Goal: Task Accomplishment & Management: Manage account settings

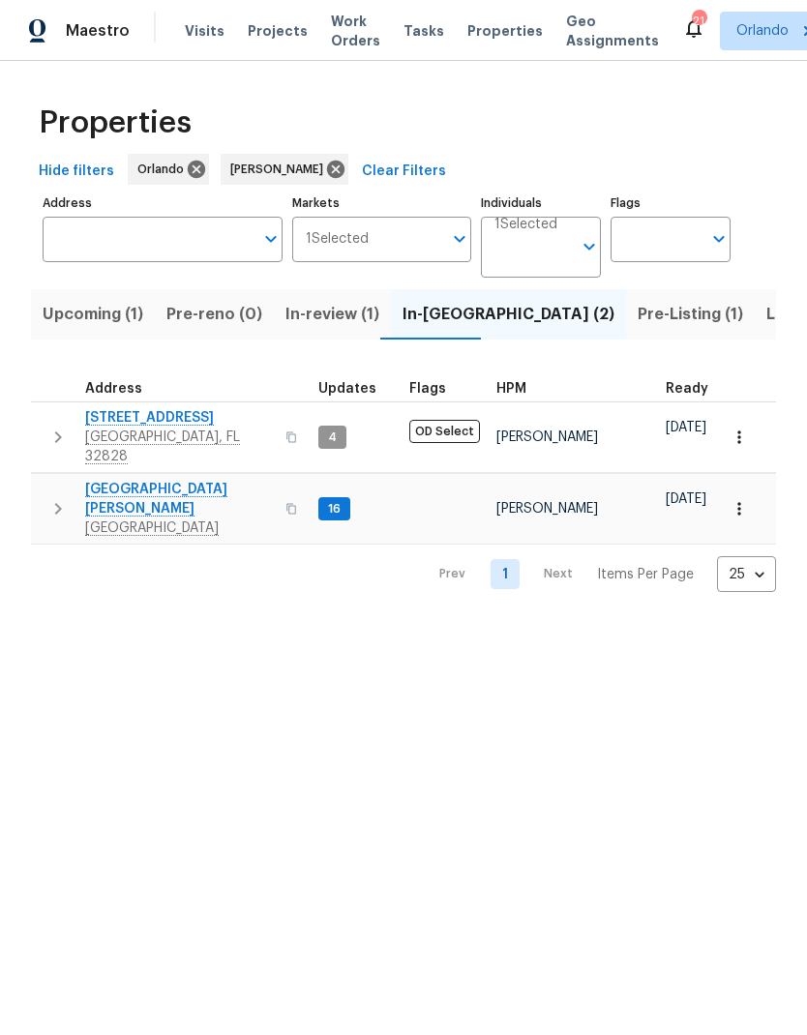
click at [638, 312] on span "Pre-Listing (1)" at bounding box center [690, 314] width 105 height 27
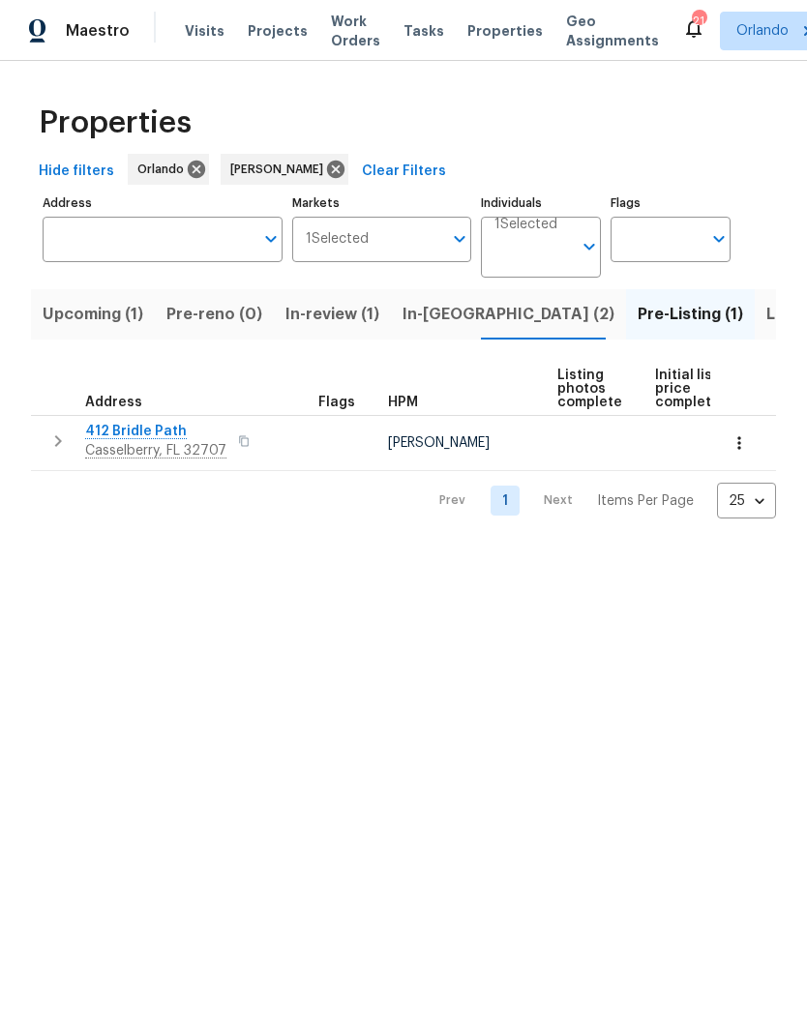
click at [766, 315] on span "Listed (9)" at bounding box center [803, 314] width 74 height 27
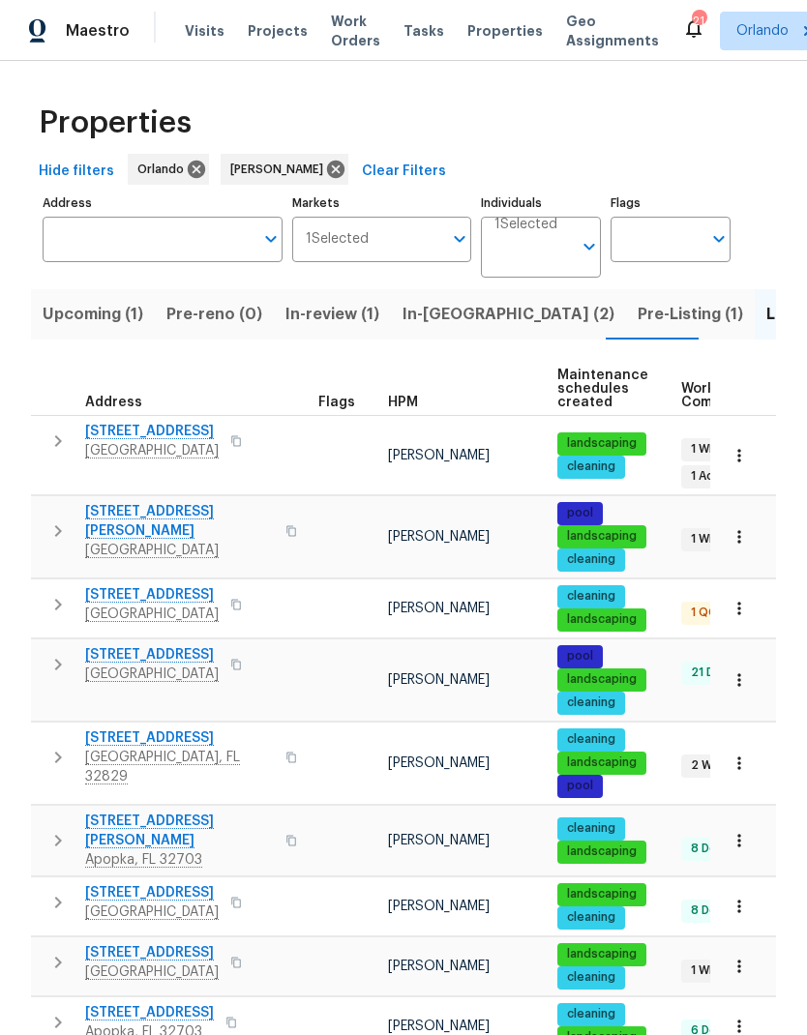
scroll to position [73, 0]
click at [167, 943] on span "[STREET_ADDRESS]" at bounding box center [152, 952] width 134 height 19
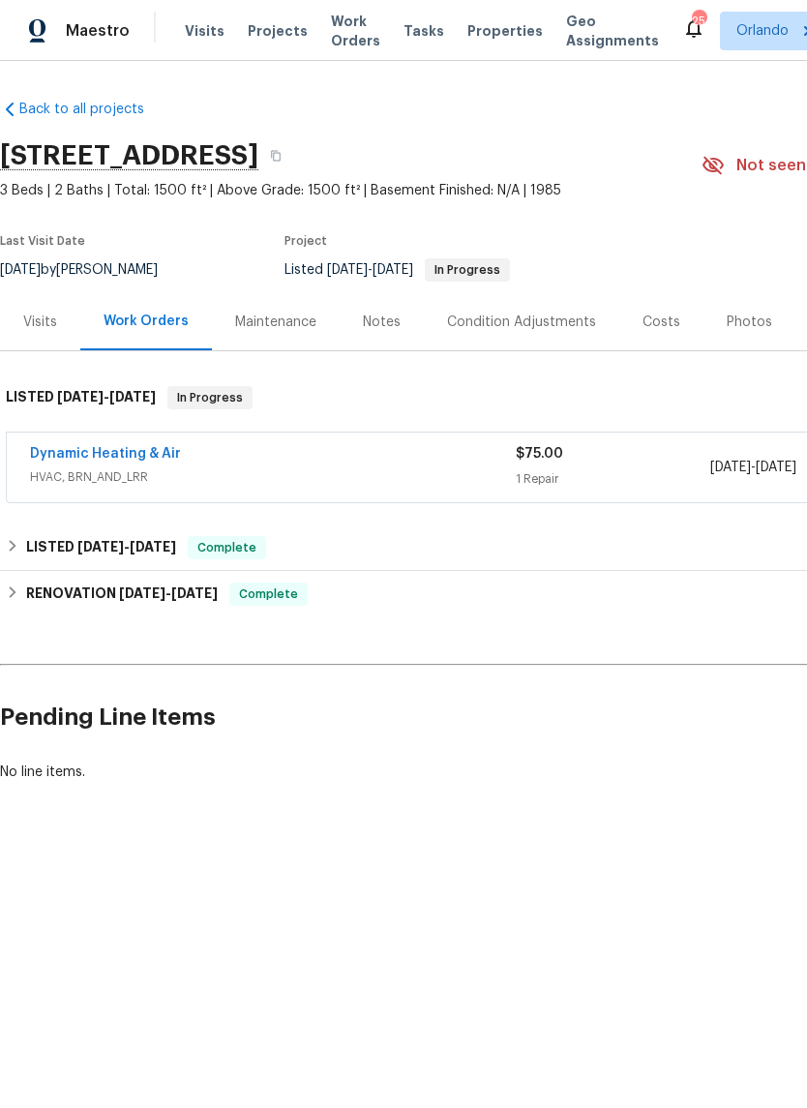
click at [68, 457] on link "Dynamic Heating & Air" at bounding box center [105, 454] width 151 height 14
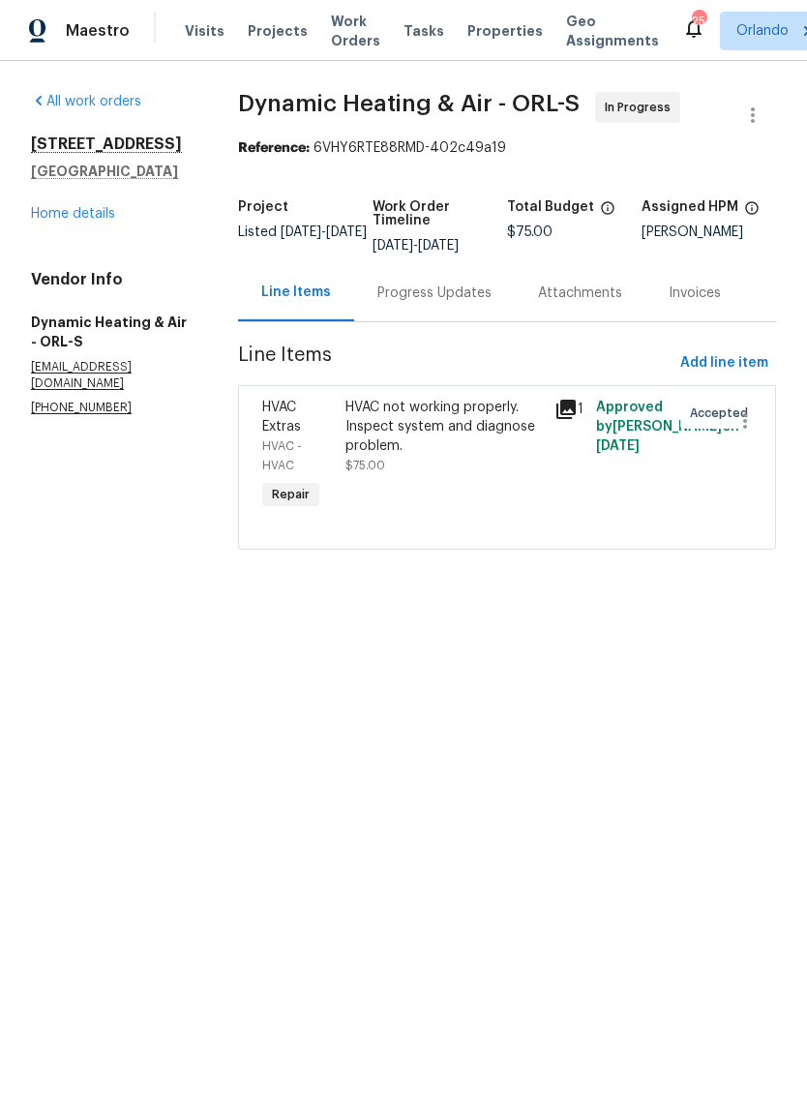
click at [456, 318] on div "Progress Updates" at bounding box center [434, 292] width 161 height 57
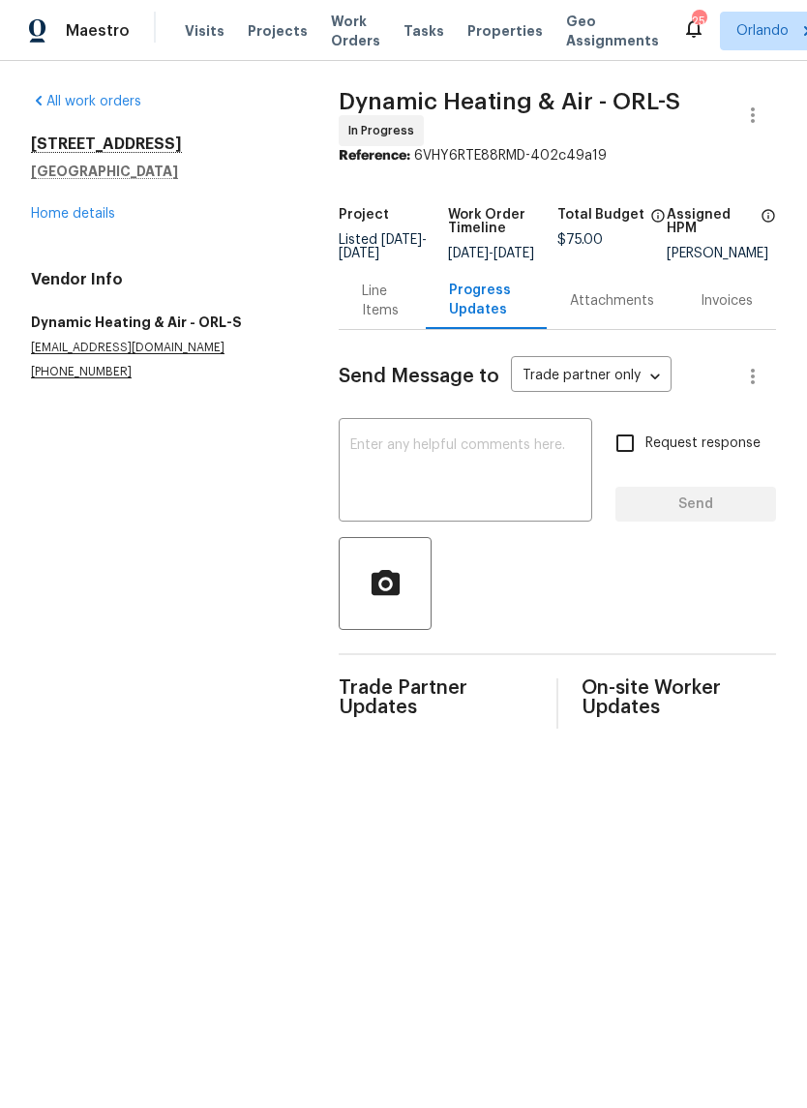
click at [500, 462] on textarea at bounding box center [465, 472] width 230 height 68
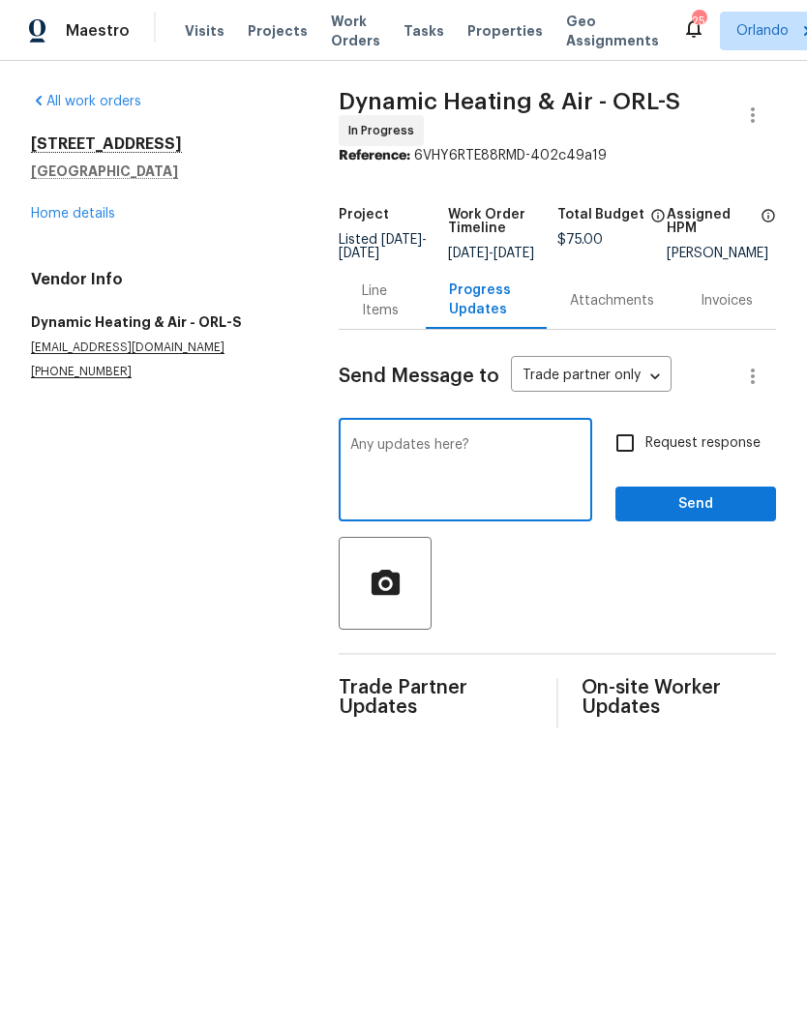
type textarea "Any updates here?"
click at [636, 464] on input "Request response" at bounding box center [625, 443] width 41 height 41
checkbox input "true"
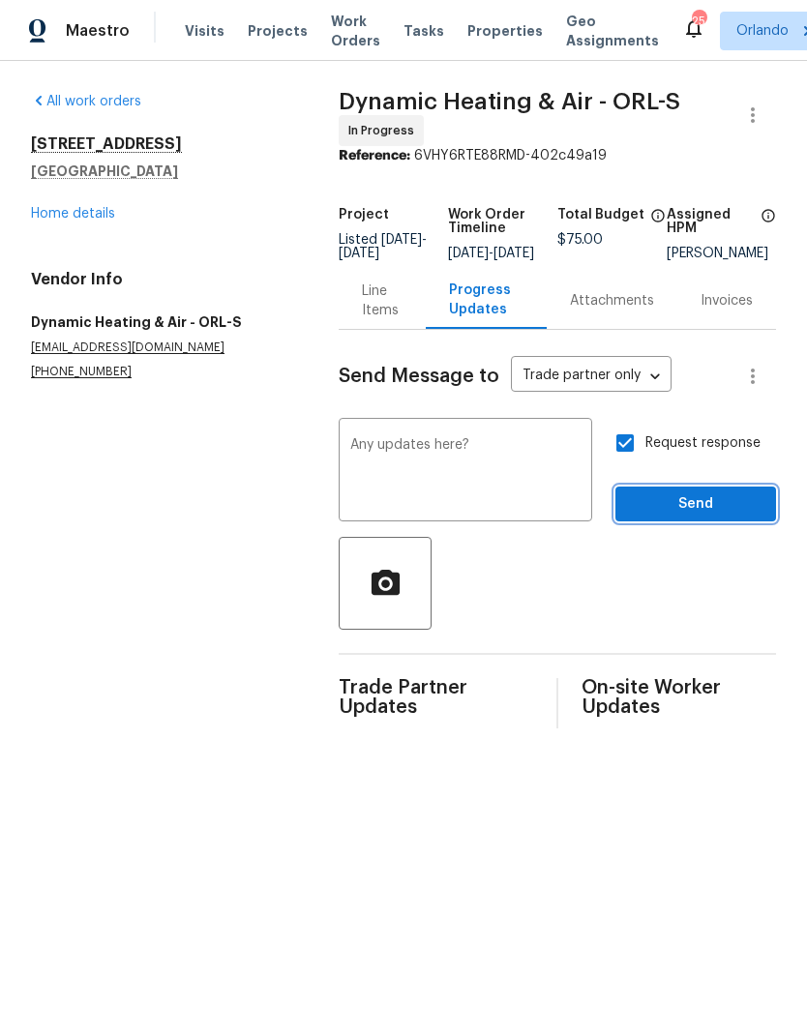
click at [700, 514] on span "Send" at bounding box center [696, 505] width 130 height 24
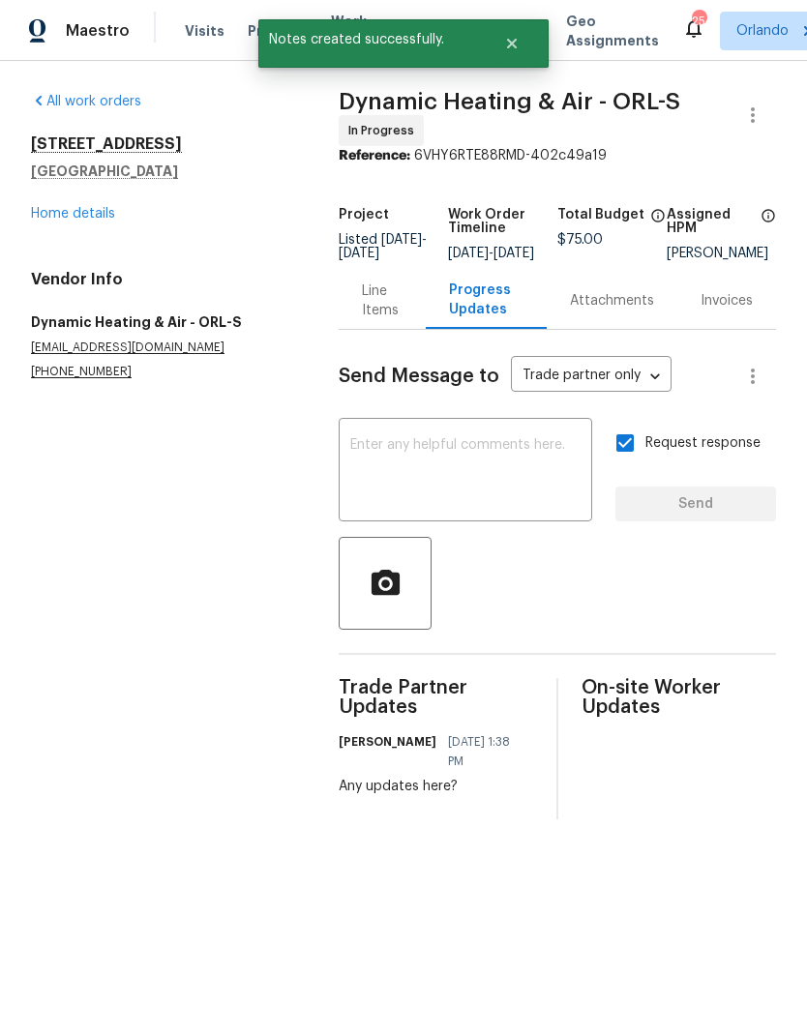
click at [104, 212] on link "Home details" at bounding box center [73, 214] width 84 height 14
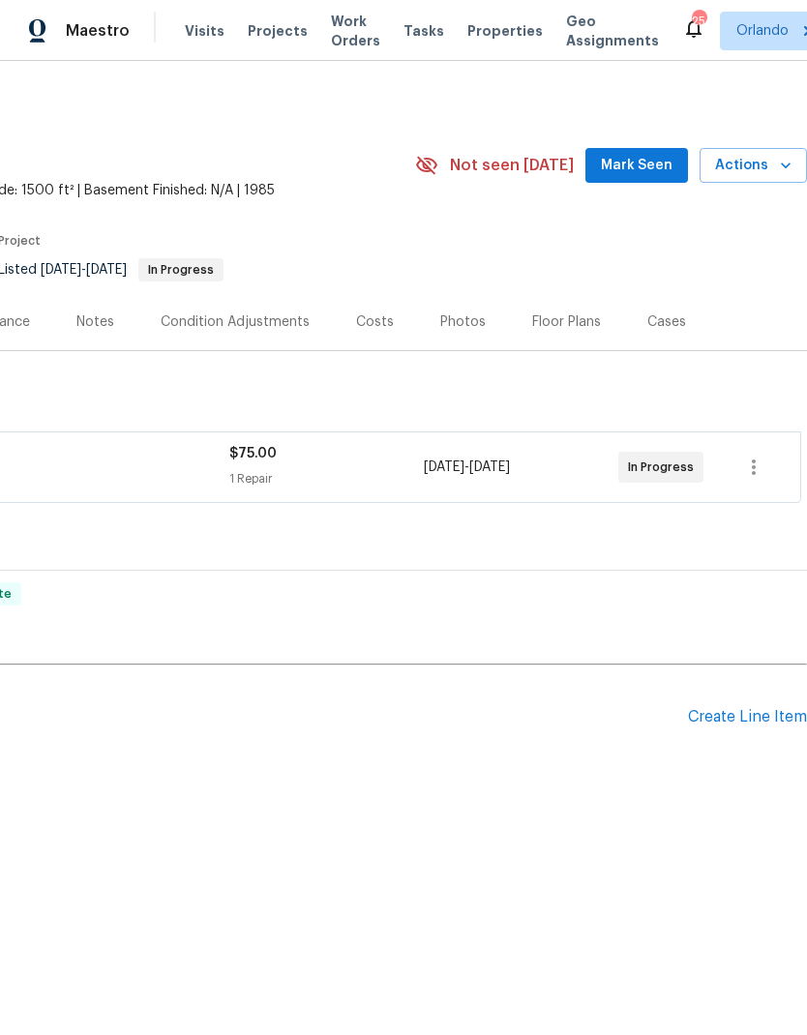
scroll to position [0, 286]
click at [644, 165] on span "Mark Seen" at bounding box center [637, 166] width 72 height 24
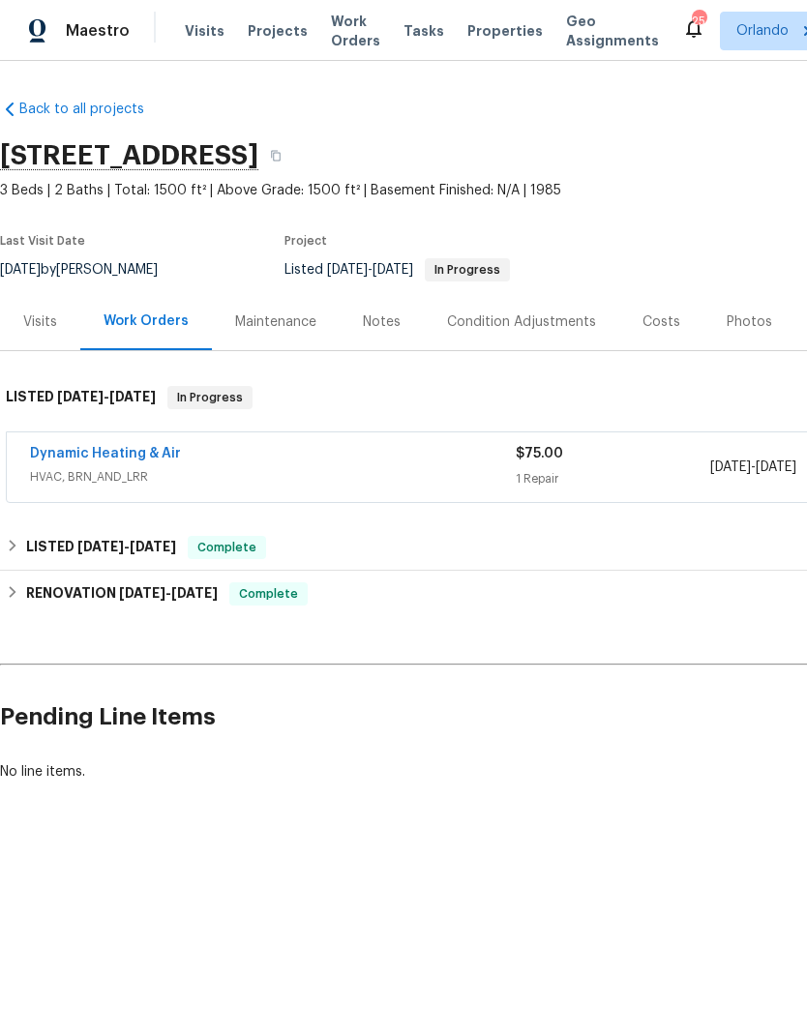
scroll to position [0, 0]
